Goal: Navigation & Orientation: Understand site structure

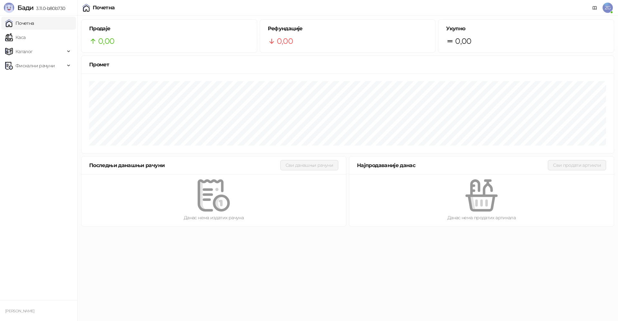
click at [462, 153] on div at bounding box center [347, 113] width 532 height 80
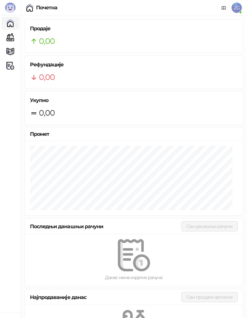
click at [141, 28] on h5 "Продаје" at bounding box center [134, 29] width 208 height 8
click at [141, 29] on h5 "Продаје" at bounding box center [134, 29] width 208 height 8
click at [142, 32] on h5 "Продаје" at bounding box center [134, 29] width 208 height 8
